Goal: Task Accomplishment & Management: Use online tool/utility

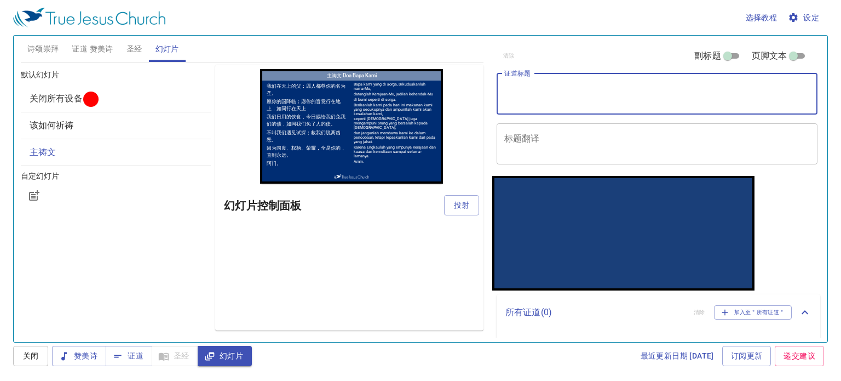
click at [606, 85] on textarea "证道标题" at bounding box center [657, 93] width 306 height 21
click at [99, 50] on span "证道 赞美诗" at bounding box center [92, 49] width 41 height 14
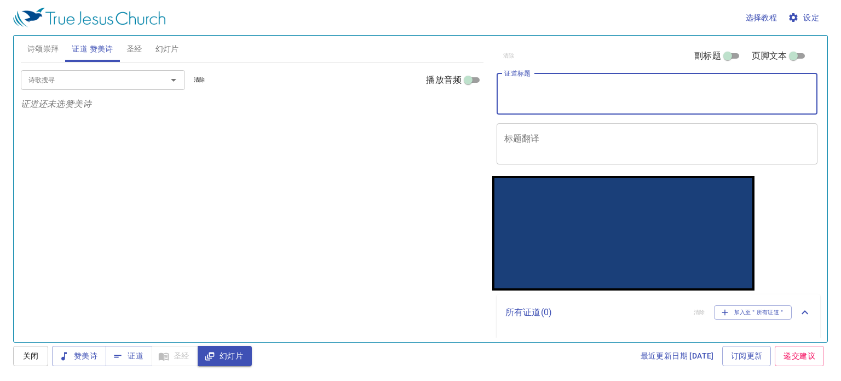
click at [563, 85] on textarea "证道标题" at bounding box center [657, 93] width 306 height 21
type textarea "祈求圣灵"
click at [124, 83] on input "诗歌搜寻" at bounding box center [86, 79] width 125 height 13
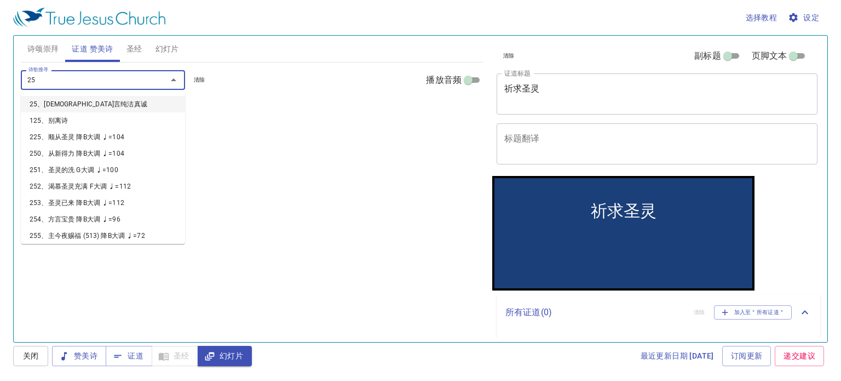
type input "259"
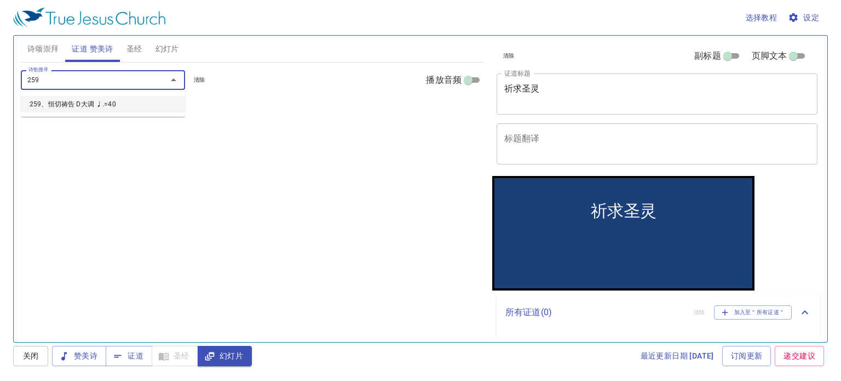
click at [0, 0] on li "259、恒切祷告 D大调 ♩.=40" at bounding box center [0, 0] width 0 height 0
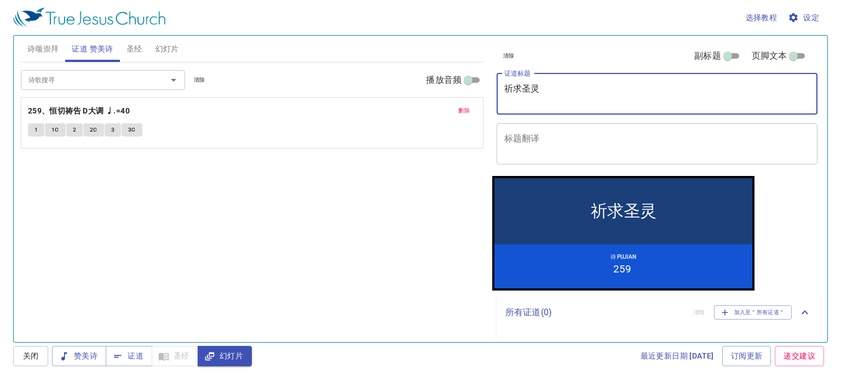
drag, startPoint x: 546, startPoint y: 88, endPoint x: 498, endPoint y: 87, distance: 47.1
click at [498, 87] on div "祈求圣灵 x 证道标题" at bounding box center [657, 93] width 321 height 41
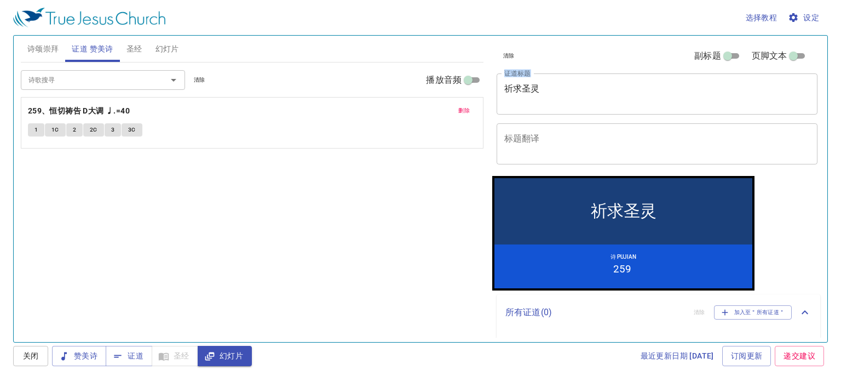
click at [493, 84] on div "清除 副标题 页脚文本 证道标题 祈求圣灵 x 证道标题 标题翻译 x 标题翻译 副标题 x 副标题 副标题翻译 x 副标题翻译 页脚文本 页脚文本" at bounding box center [656, 106] width 328 height 140
copy label "证道标题"
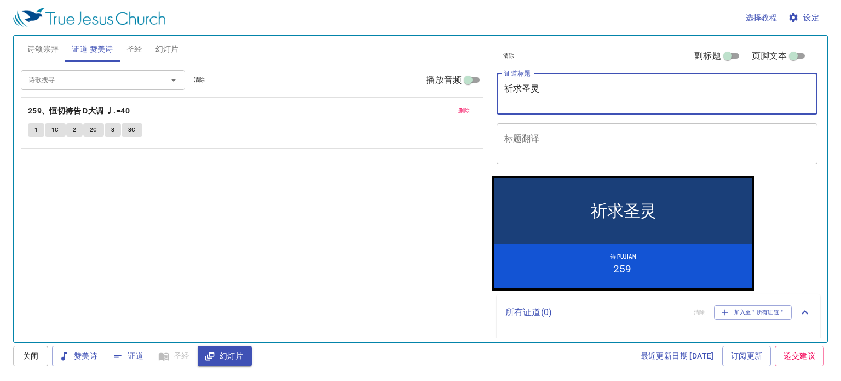
drag, startPoint x: 546, startPoint y: 88, endPoint x: 488, endPoint y: 89, distance: 57.5
click at [488, 89] on div "清除 副标题 页脚文本 证道标题 祈求圣灵 x 证道标题 标题翻译 x 标题翻译 副标题 x 副标题 副标题翻译 x 副标题翻译 页脚文本 页脚文本 所有证道…" at bounding box center [656, 184] width 337 height 306
click at [547, 97] on textarea "祈求圣灵" at bounding box center [657, 93] width 306 height 21
click at [548, 85] on textarea "祈求圣灵" at bounding box center [657, 93] width 306 height 21
paste textarea "doa memohon roh kudus"
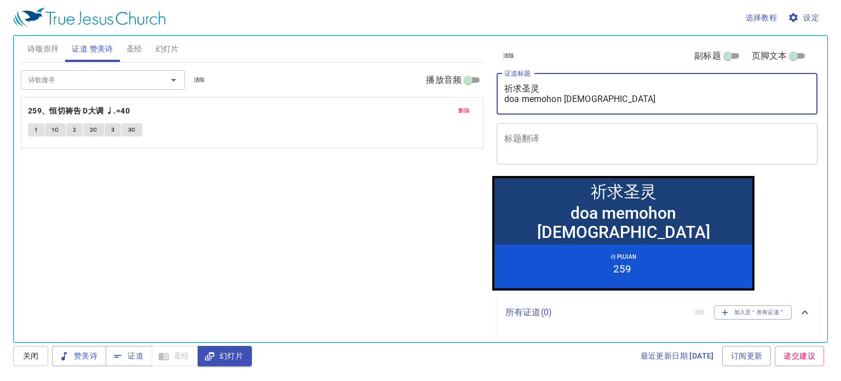
click at [511, 99] on textarea "祈求圣灵 doa memohon roh kudus" at bounding box center [657, 93] width 306 height 21
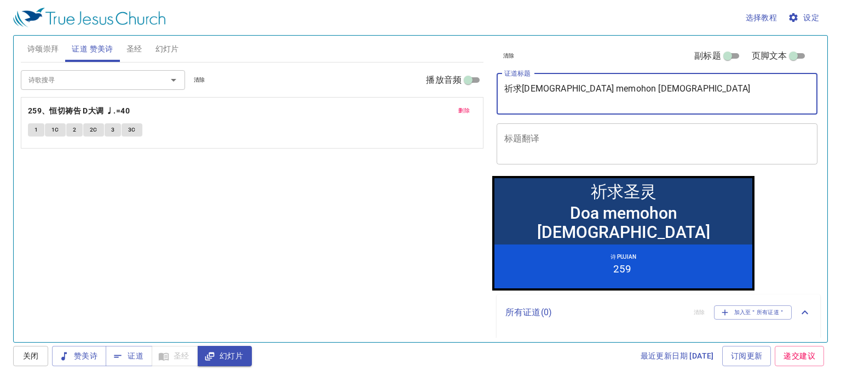
click at [527, 98] on textarea "祈求圣灵 Doa memohon roh kudus" at bounding box center [657, 93] width 306 height 21
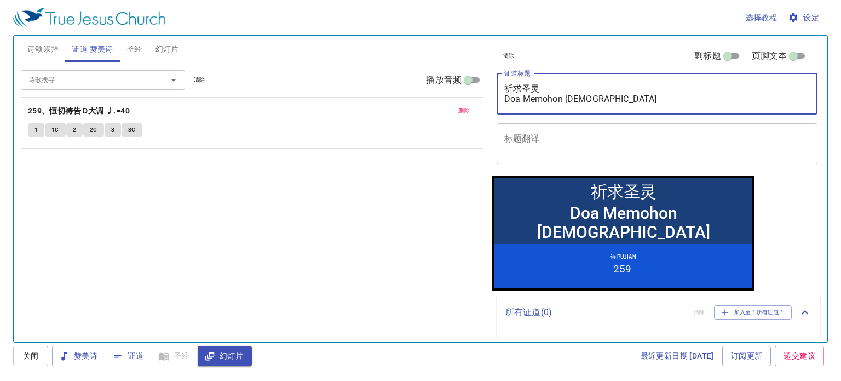
click at [569, 96] on textarea "祈求圣灵 Doa Memohon roh kudus" at bounding box center [657, 93] width 306 height 21
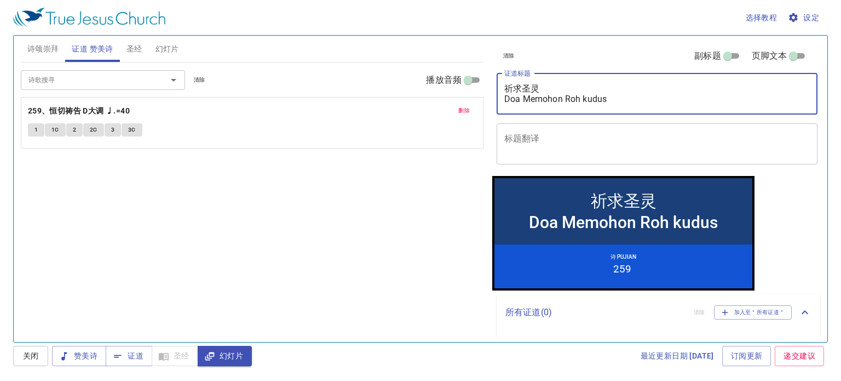
click at [594, 95] on textarea "祈求圣灵 Doa Memohon Roh kudus" at bounding box center [657, 93] width 306 height 21
click at [587, 99] on textarea "祈求圣灵 Doa Memohon Roh kudus" at bounding box center [657, 93] width 306 height 21
type textarea "祈求圣灵 Doa Memohon Roh Kudus"
click at [242, 220] on div "诗歌搜寻 诗歌搜寻 清除 播放音频 删除 259、恒切祷告 D大调 ♩.=40 1 1C 2 2C 3 3C" at bounding box center [252, 197] width 463 height 270
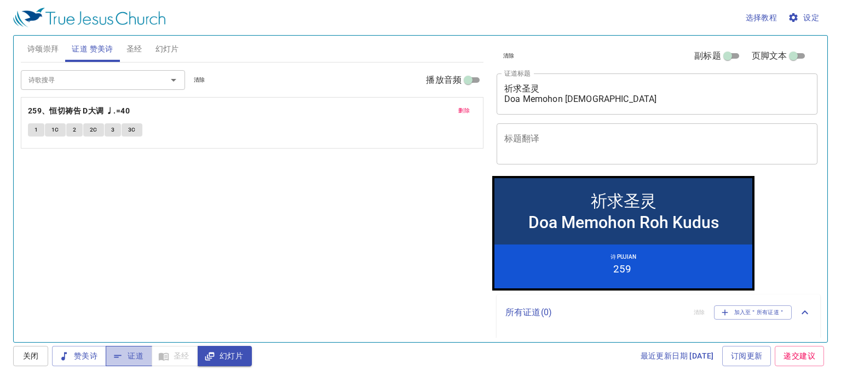
click at [118, 360] on icon "button" at bounding box center [117, 356] width 11 height 11
click at [175, 84] on icon "Open" at bounding box center [173, 79] width 13 height 13
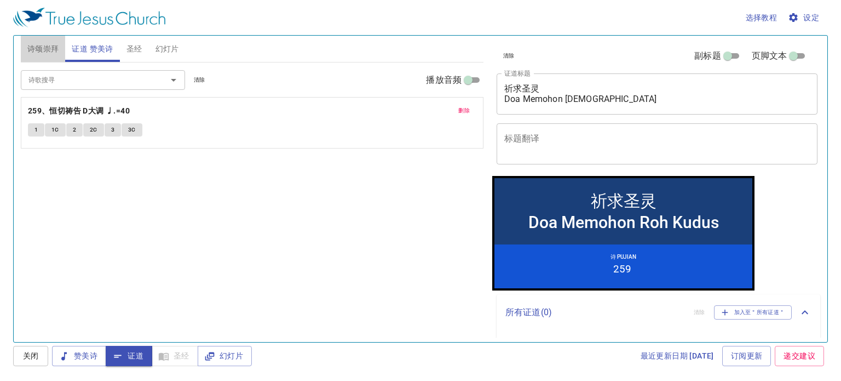
click at [44, 46] on span "诗颂崇拜" at bounding box center [43, 49] width 32 height 14
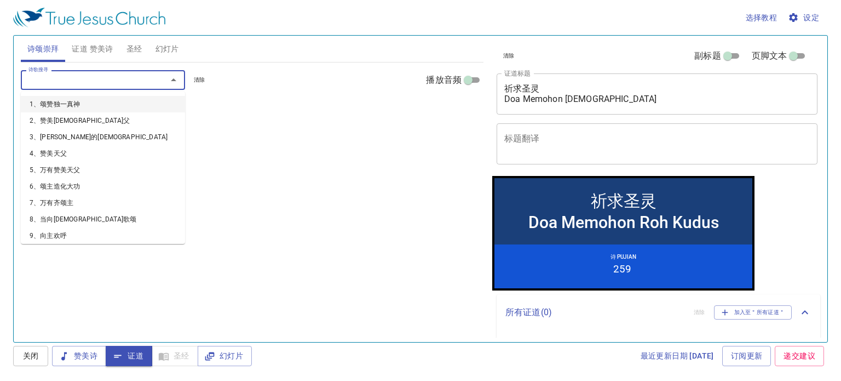
click at [35, 83] on input "诗歌搜寻" at bounding box center [86, 79] width 125 height 13
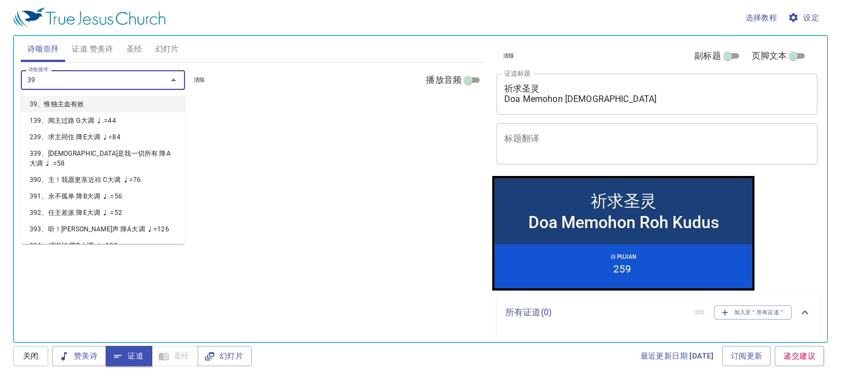
type input "398"
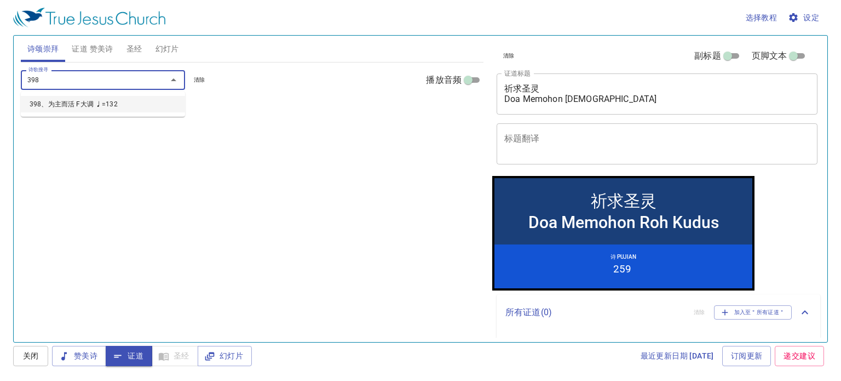
click at [55, 102] on li "398、为主而活 F大调 ♩=132" at bounding box center [103, 104] width 164 height 16
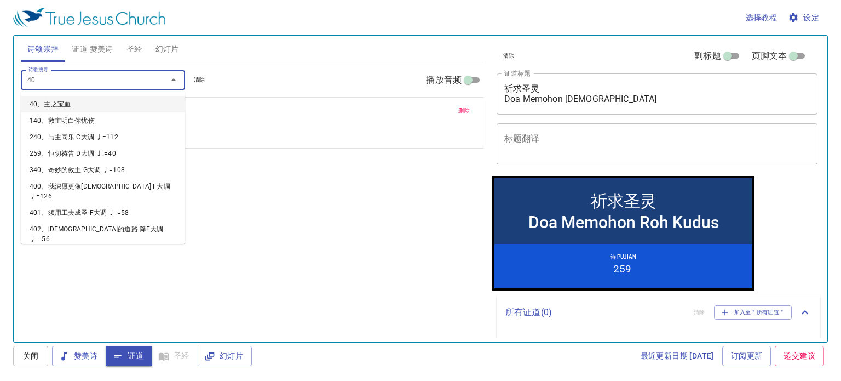
type input "405"
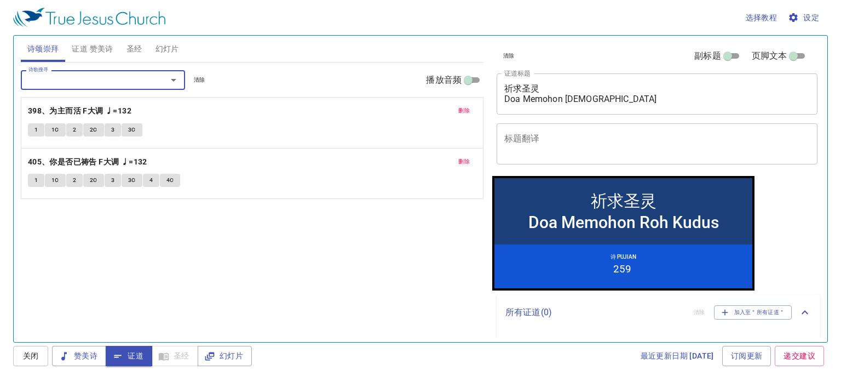
click at [36, 131] on span "1" at bounding box center [36, 130] width 3 height 10
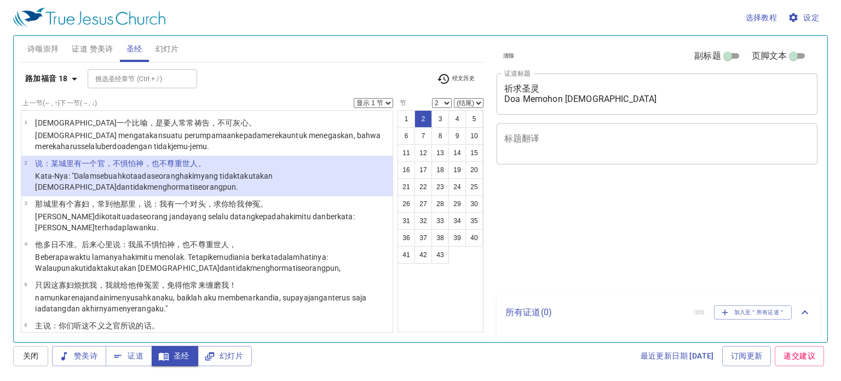
select select "2"
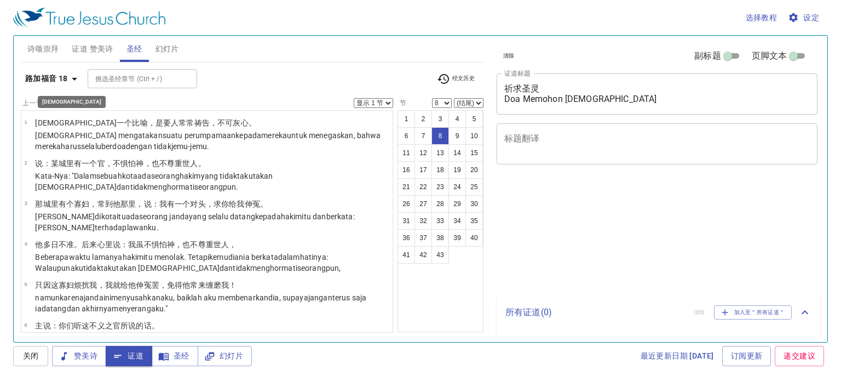
select select "8"
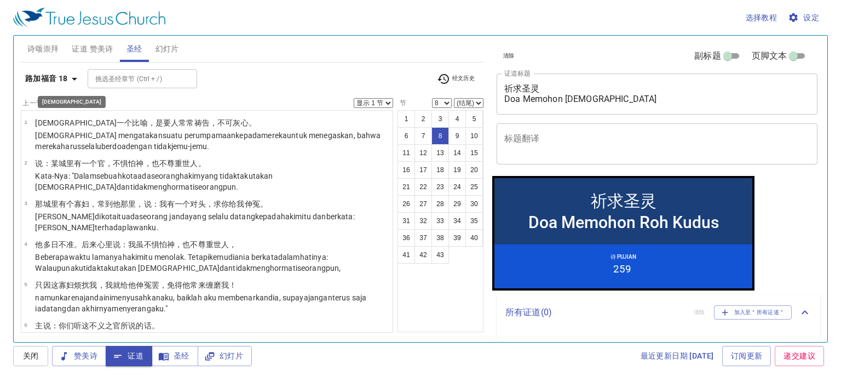
scroll to position [153, 0]
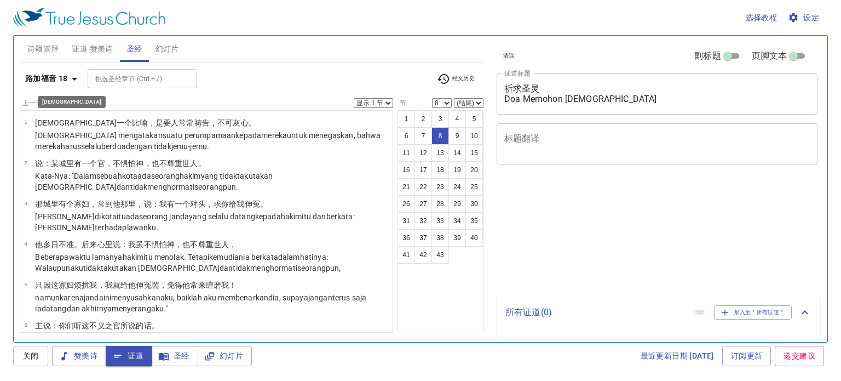
select select "8"
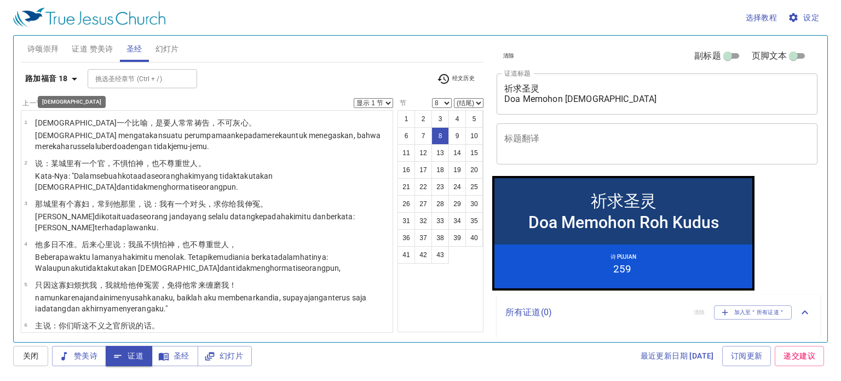
scroll to position [153, 0]
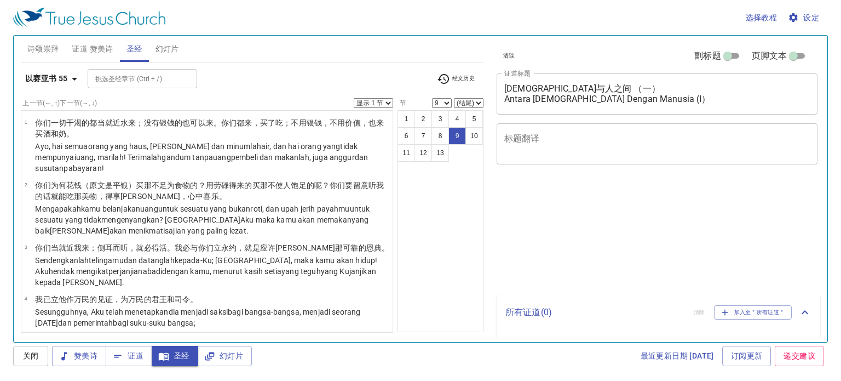
select select "9"
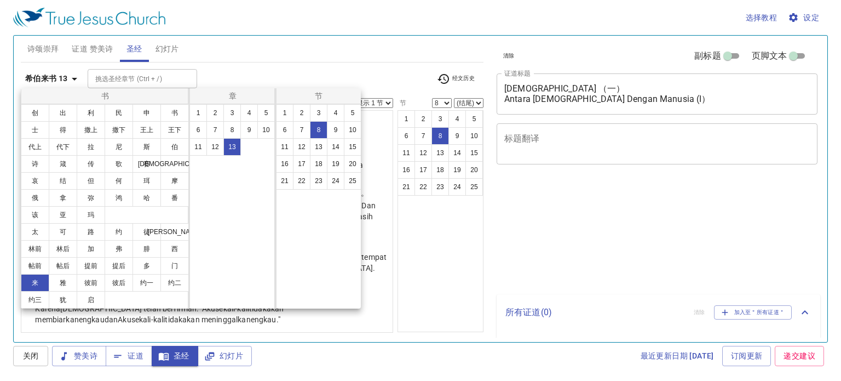
select select "8"
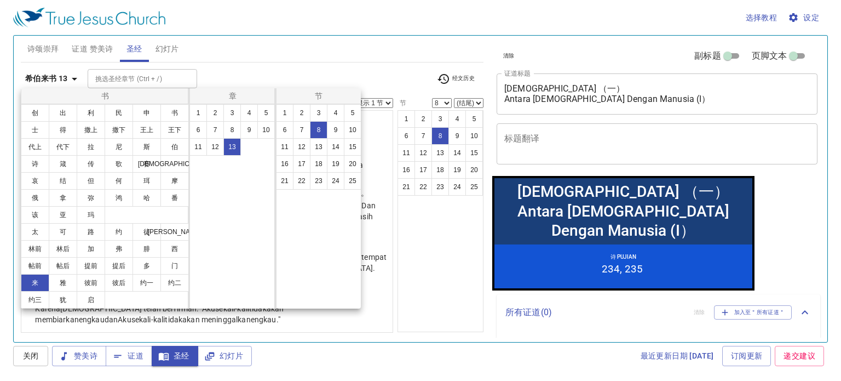
scroll to position [203, 0]
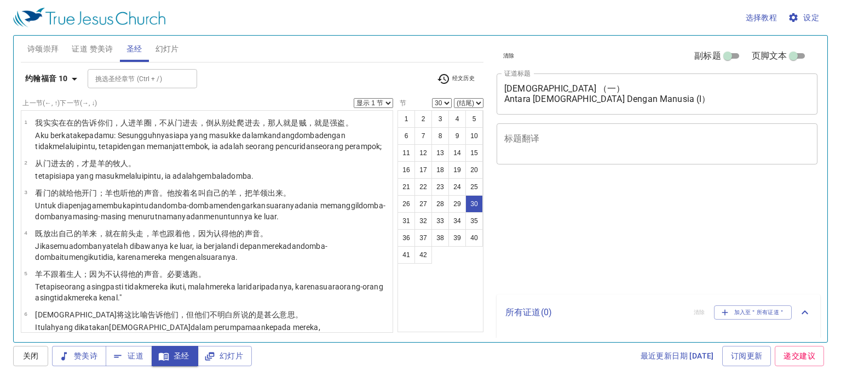
select select "30"
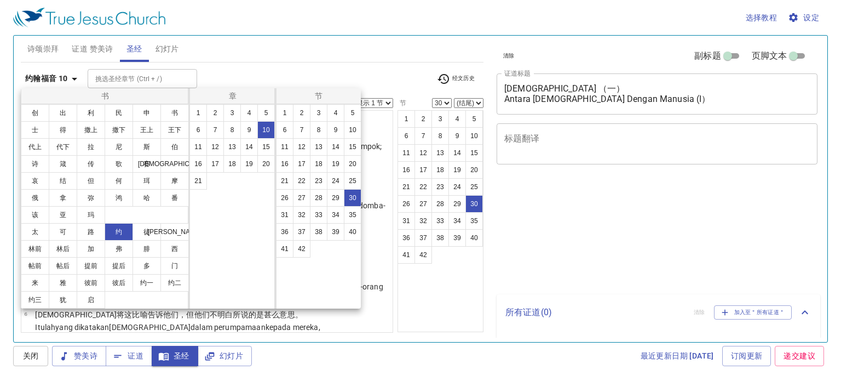
select select "30"
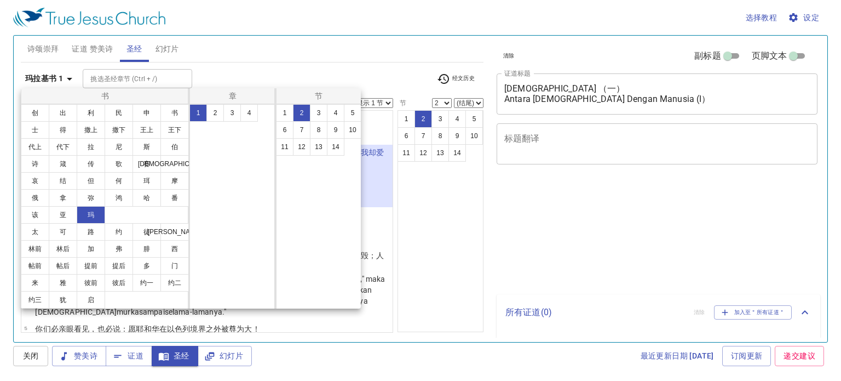
select select "2"
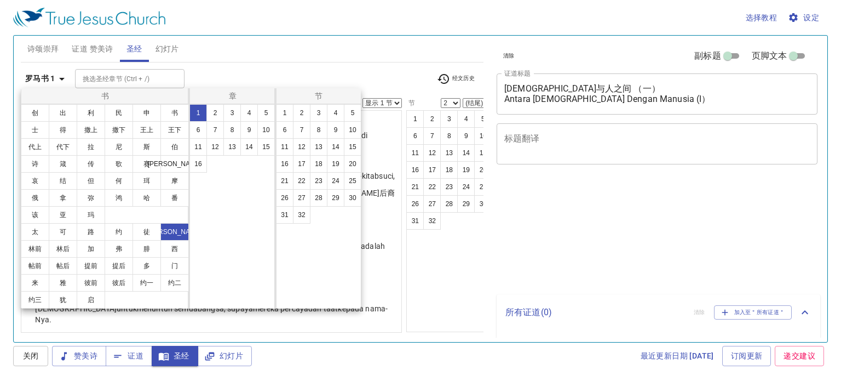
select select "2"
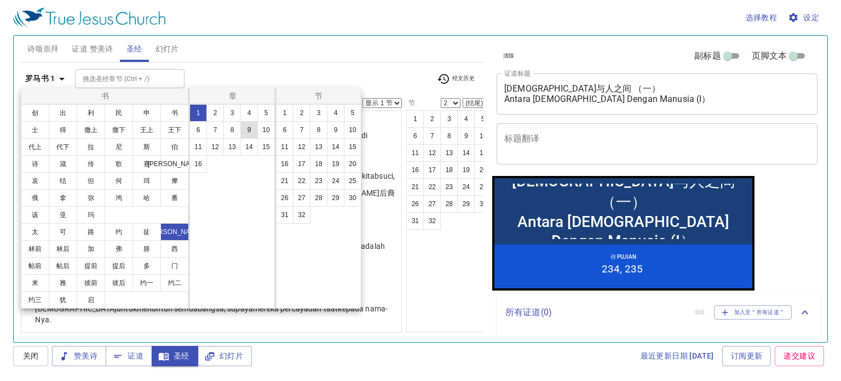
click at [249, 127] on button "9" at bounding box center [249, 130] width 18 height 18
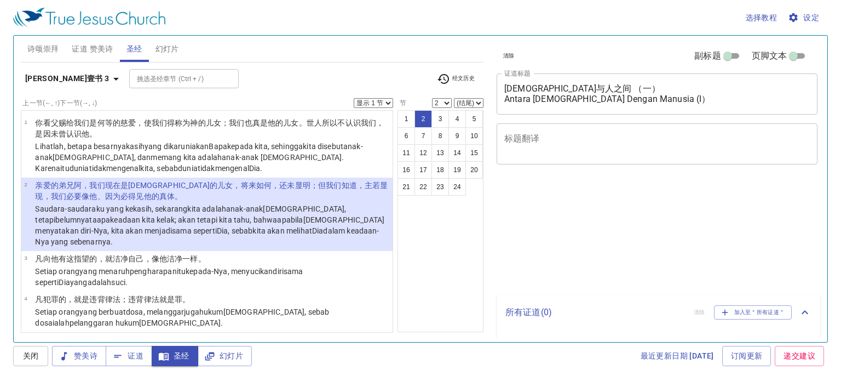
select select "2"
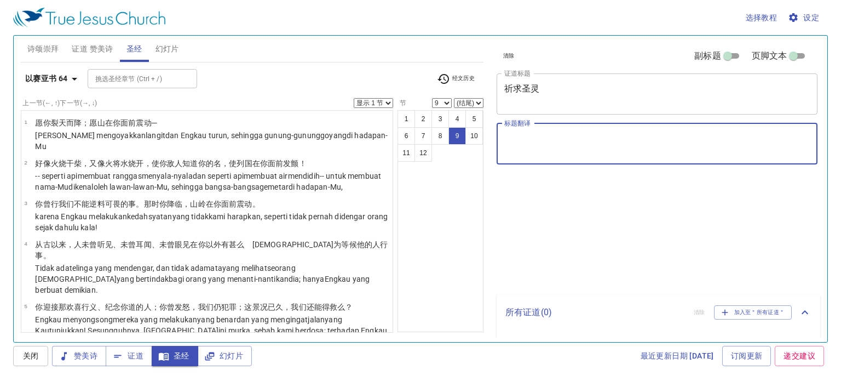
select select "9"
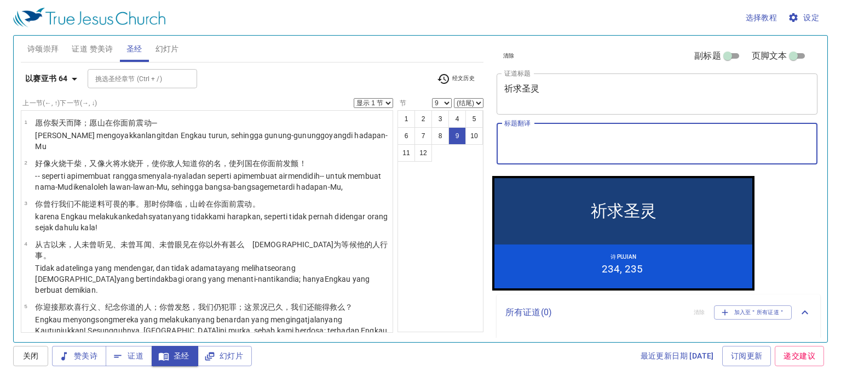
scroll to position [293, 0]
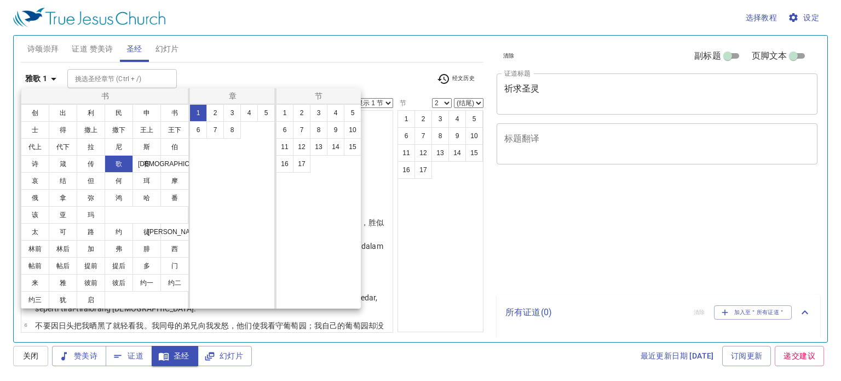
select select "2"
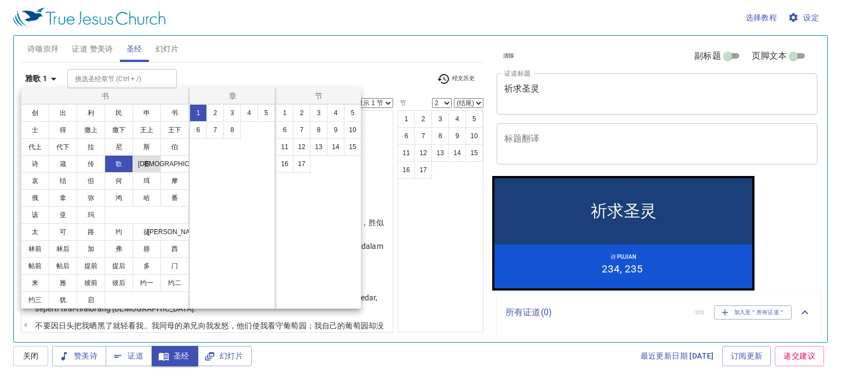
click at [145, 162] on button "赛" at bounding box center [147, 164] width 28 height 18
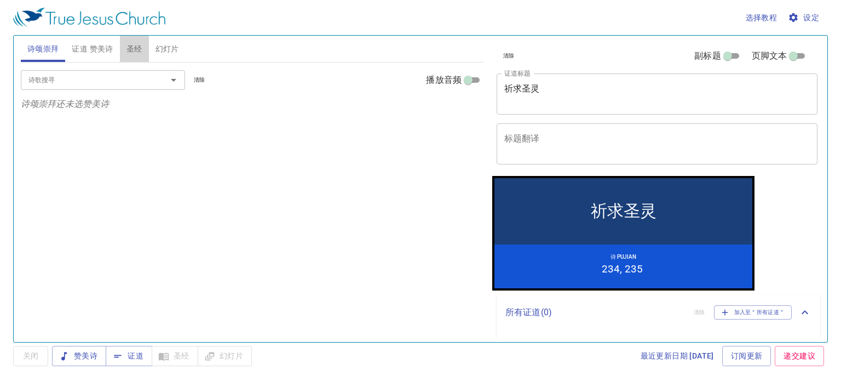
click at [129, 52] on span "圣经" at bounding box center [135, 49] width 16 height 14
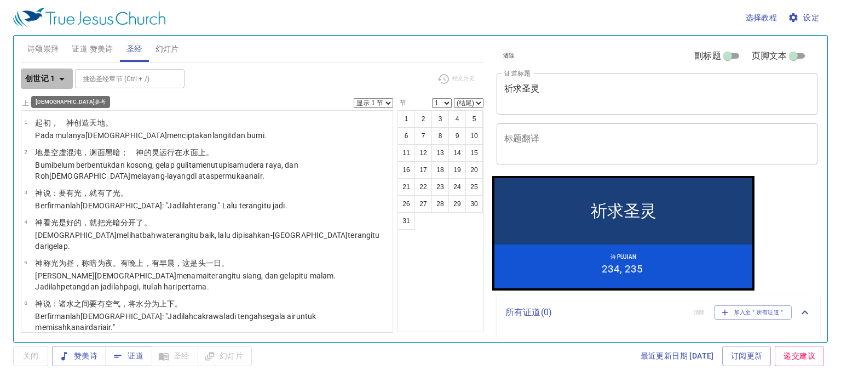
click at [62, 79] on icon "button" at bounding box center [61, 79] width 5 height 3
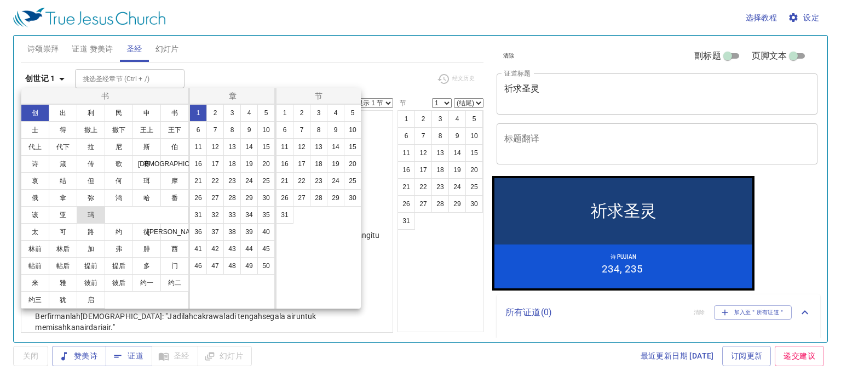
click at [94, 215] on button "玛" at bounding box center [91, 215] width 28 height 18
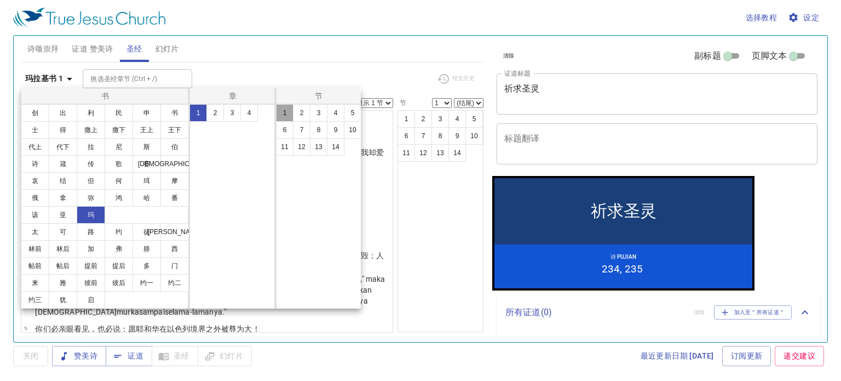
click at [280, 116] on button "1" at bounding box center [285, 113] width 18 height 18
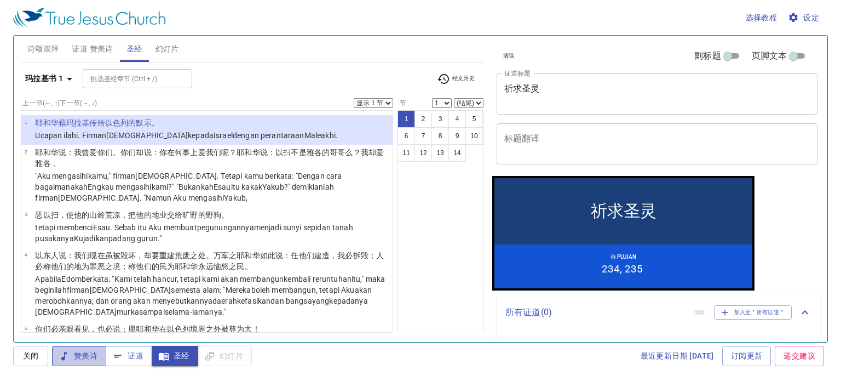
click at [90, 359] on span "赞美诗" at bounding box center [79, 356] width 37 height 14
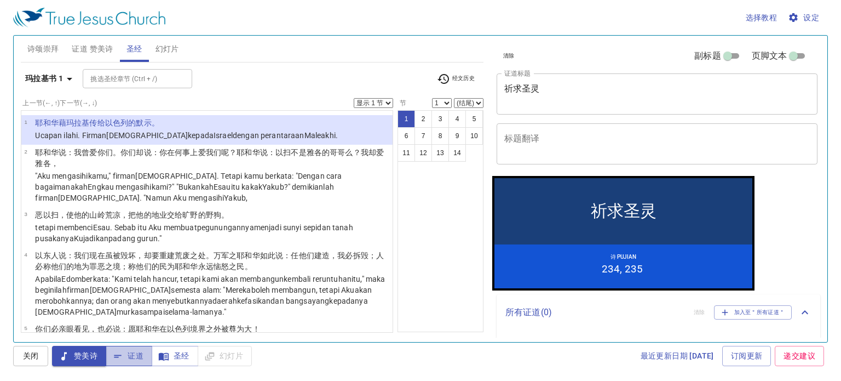
click at [136, 354] on span "证道" at bounding box center [128, 356] width 29 height 14
click at [576, 101] on textarea "祈求圣灵" at bounding box center [657, 93] width 306 height 21
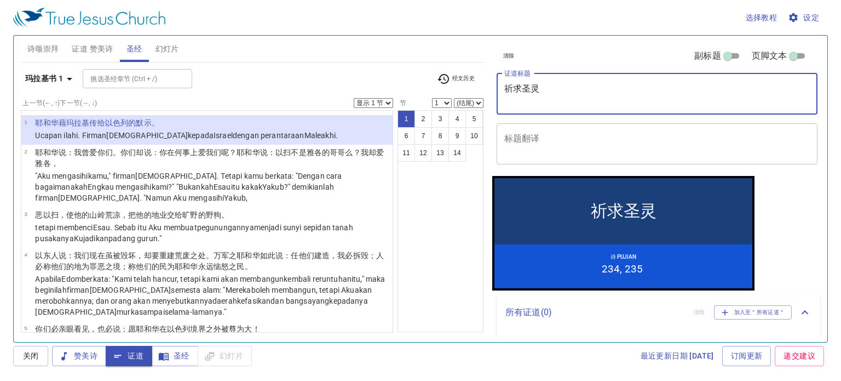
click at [576, 101] on textarea "祈求圣灵" at bounding box center [657, 93] width 306 height 21
click at [593, 89] on textarea "祈求圣灵" at bounding box center [657, 93] width 306 height 21
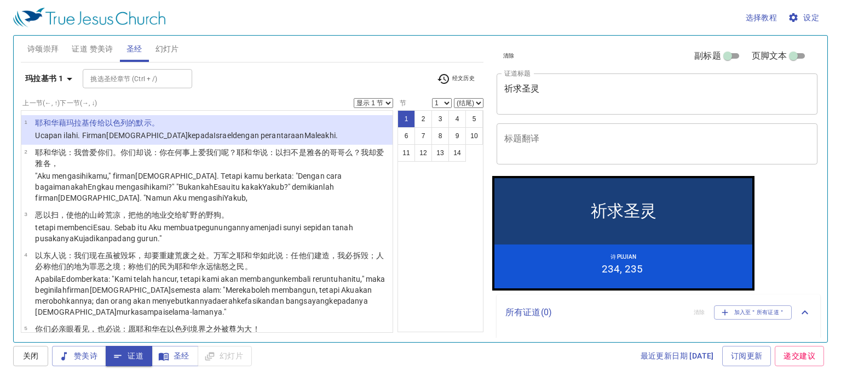
click at [612, 214] on div "祈求圣灵" at bounding box center [624, 210] width 66 height 22
